Goal: Find specific page/section: Find specific page/section

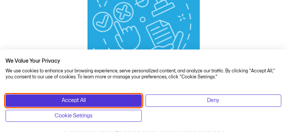
click at [99, 98] on button "Accept All" at bounding box center [74, 100] width 136 height 12
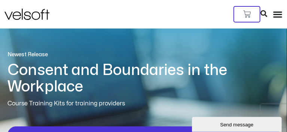
click at [0, 0] on link "Client Login" at bounding box center [0, 0] width 0 height 0
click at [273, 19] on icon "Menu Toggle" at bounding box center [277, 14] width 10 height 10
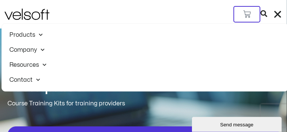
click at [34, 85] on span at bounding box center [36, 80] width 7 height 12
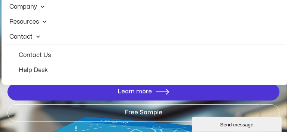
scroll to position [37, 0]
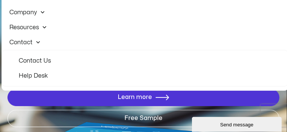
click at [37, 83] on link "Help Desk" at bounding box center [144, 75] width 267 height 15
